Goal: Task Accomplishment & Management: Use online tool/utility

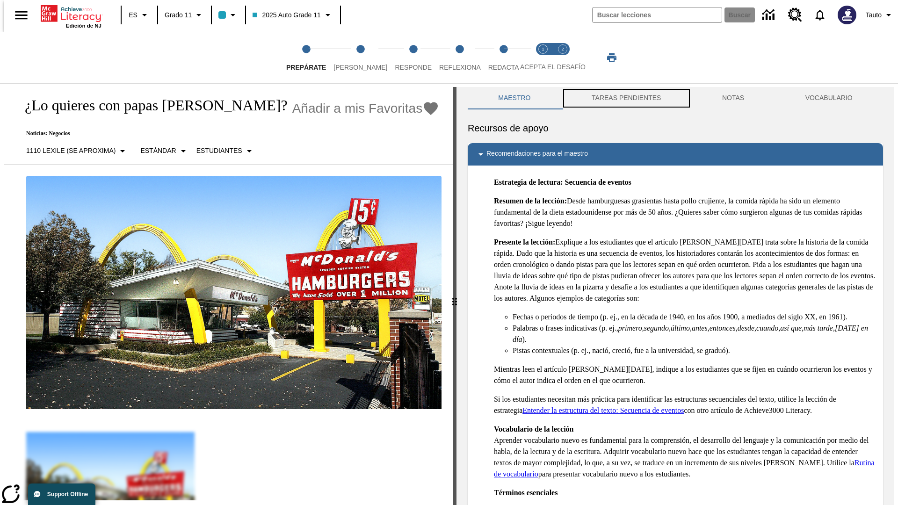
click at [626, 98] on button "TAREAS PENDIENTES" at bounding box center [626, 98] width 131 height 22
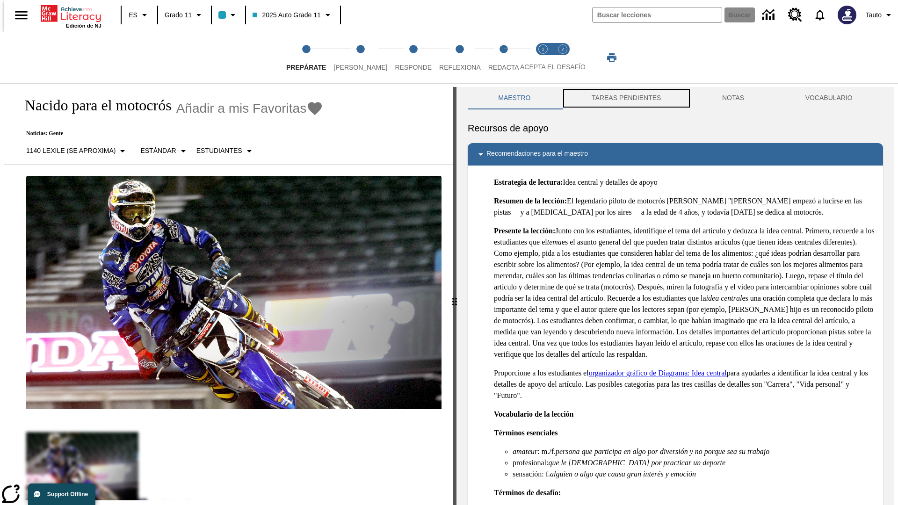
click at [626, 98] on button "TAREAS PENDIENTES" at bounding box center [626, 98] width 131 height 22
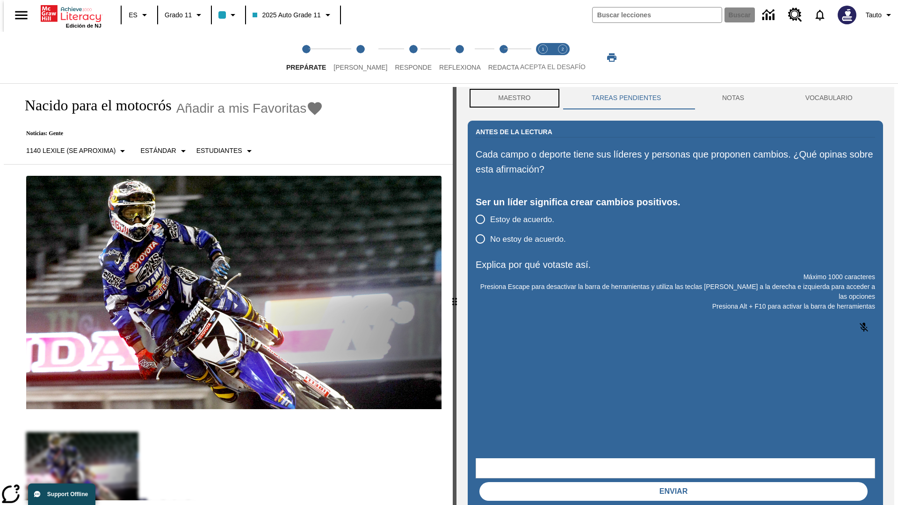
scroll to position [0, 0]
